Goal: Transaction & Acquisition: Purchase product/service

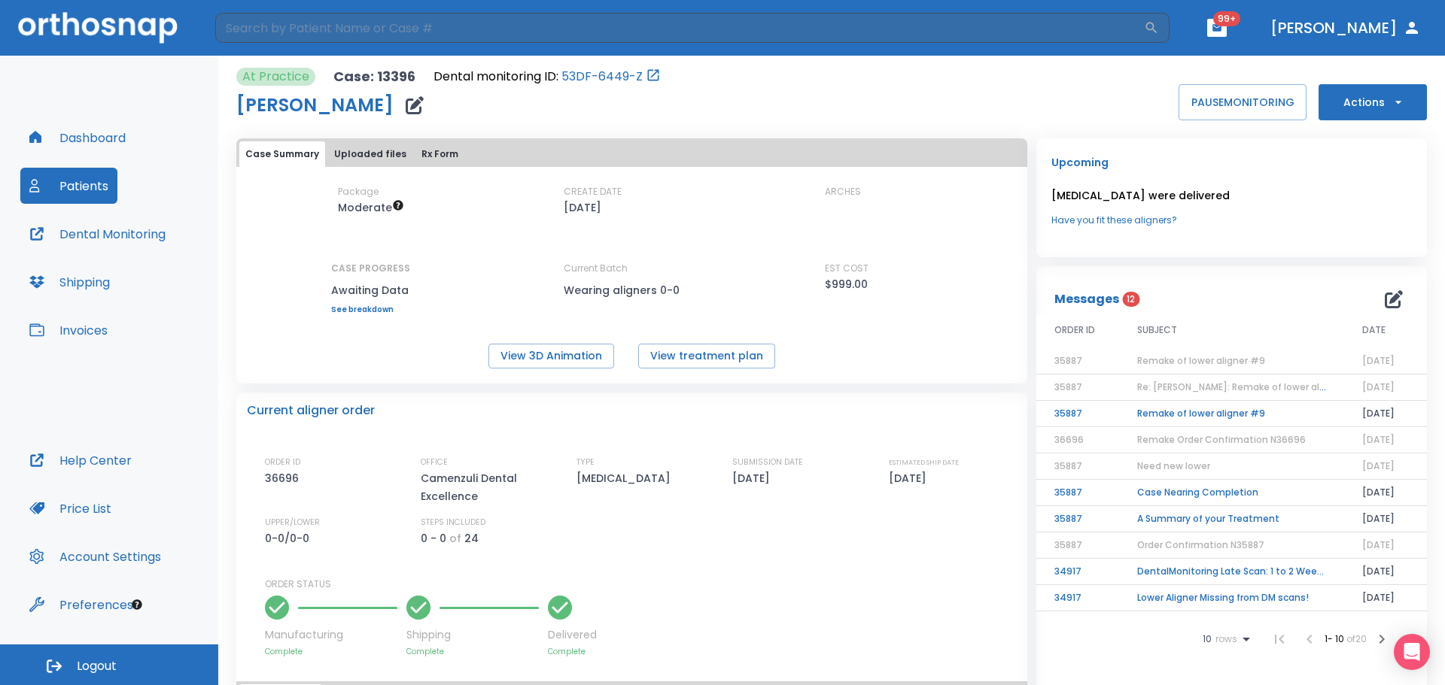
click at [1394, 102] on icon "button" at bounding box center [1397, 102] width 15 height 15
click at [1390, 217] on p "Order Next Aligners" at bounding box center [1362, 221] width 85 height 14
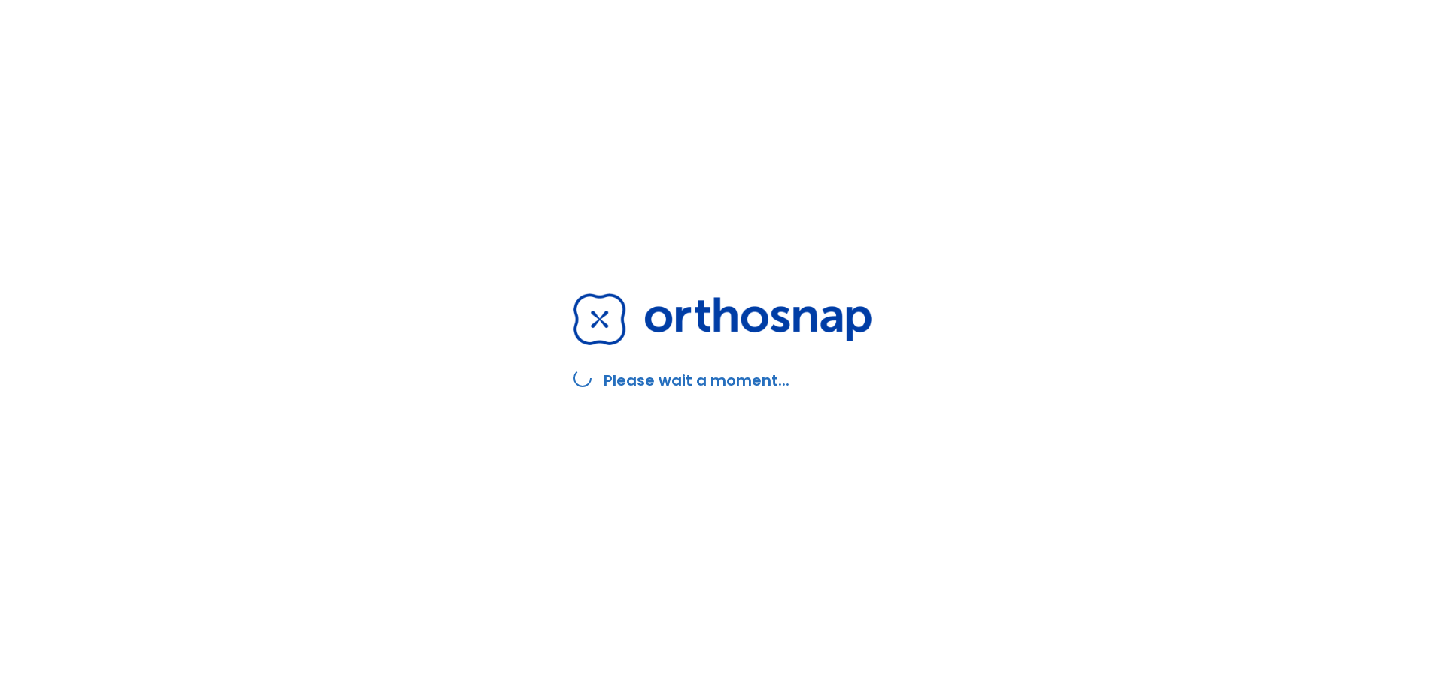
click at [944, 553] on div "Please wait a moment..." at bounding box center [722, 342] width 1445 height 685
drag, startPoint x: 799, startPoint y: 336, endPoint x: 740, endPoint y: 228, distance: 123.6
click at [740, 228] on div "Please wait a moment..." at bounding box center [722, 342] width 334 height 685
